Goal: Check status: Check status

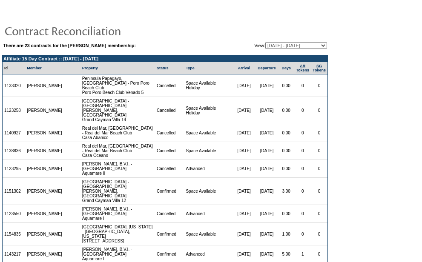
click at [272, 47] on select "[DATE] - [DATE] [DATE] - [DATE] [DATE] - [DATE] [DATE] - [DATE] [DATE] - [DATE]…" at bounding box center [296, 45] width 62 height 7
select select "71804"
click at [265, 43] on select "[DATE] - [DATE] [DATE] - [DATE] [DATE] - [DATE] [DATE] - [DATE] [DATE] - [DATE]…" at bounding box center [296, 45] width 62 height 7
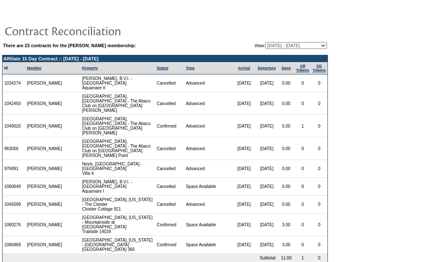
click at [313, 47] on select "[DATE] - [DATE] [DATE] - [DATE] [DATE] - [DATE] [DATE] - [DATE] [DATE] - [DATE]…" at bounding box center [296, 45] width 62 height 7
select select "61849"
click at [265, 43] on select "[DATE] - [DATE] [DATE] - [DATE] [DATE] - [DATE] [DATE] - [DATE] [DATE] - [DATE]…" at bounding box center [296, 45] width 62 height 7
